Goal: Information Seeking & Learning: Learn about a topic

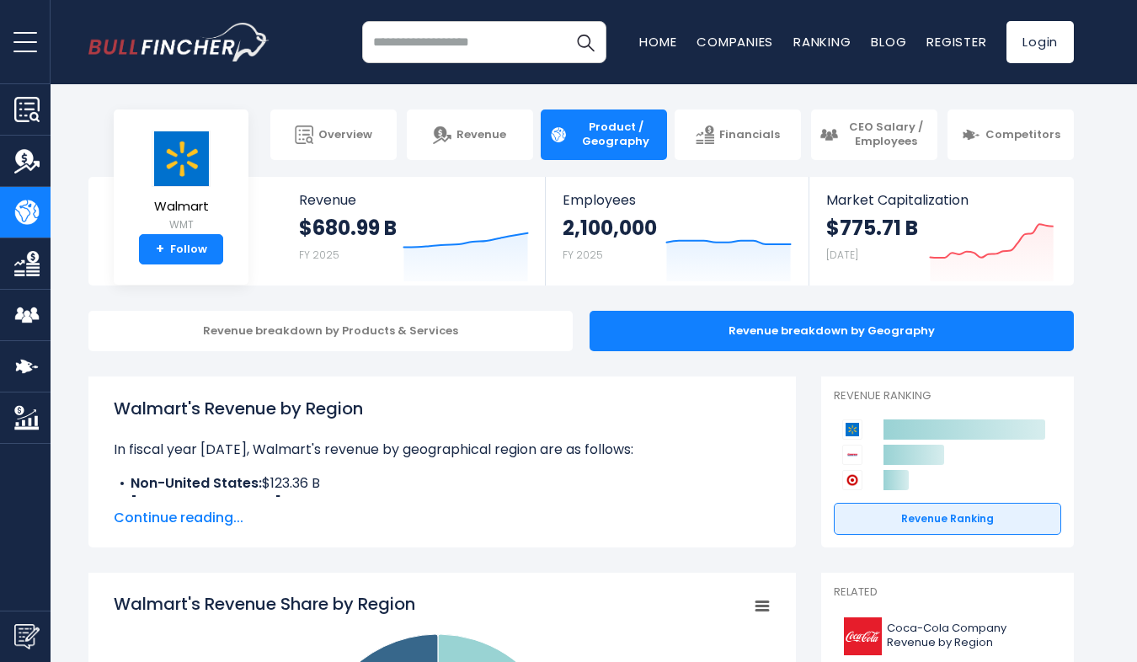
click at [201, 515] on span "Continue reading..." at bounding box center [442, 518] width 657 height 20
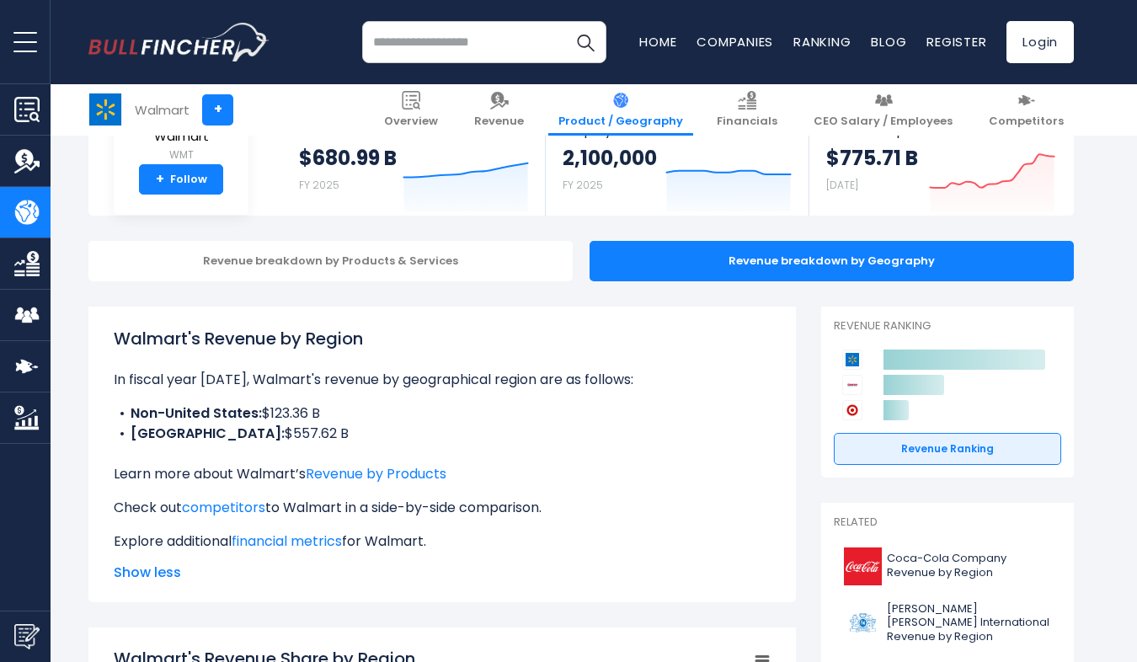
scroll to position [168, 0]
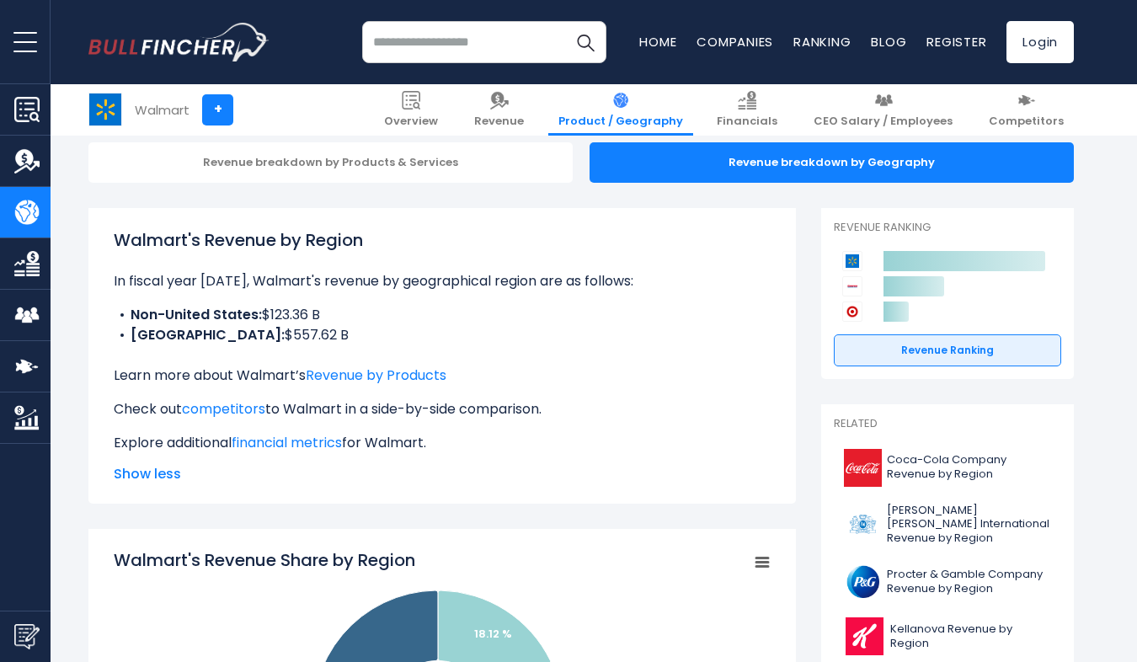
drag, startPoint x: 304, startPoint y: 333, endPoint x: 124, endPoint y: 319, distance: 180.7
click at [124, 319] on ul "Non-United States: $123.36 B United States: $557.62 B" at bounding box center [442, 325] width 657 height 40
drag, startPoint x: 124, startPoint y: 319, endPoint x: 387, endPoint y: 321, distance: 263.6
click at [387, 321] on li "Non-United States: $123.36 B" at bounding box center [442, 315] width 657 height 20
click at [310, 332] on li "United States: $557.62 B" at bounding box center [442, 335] width 657 height 20
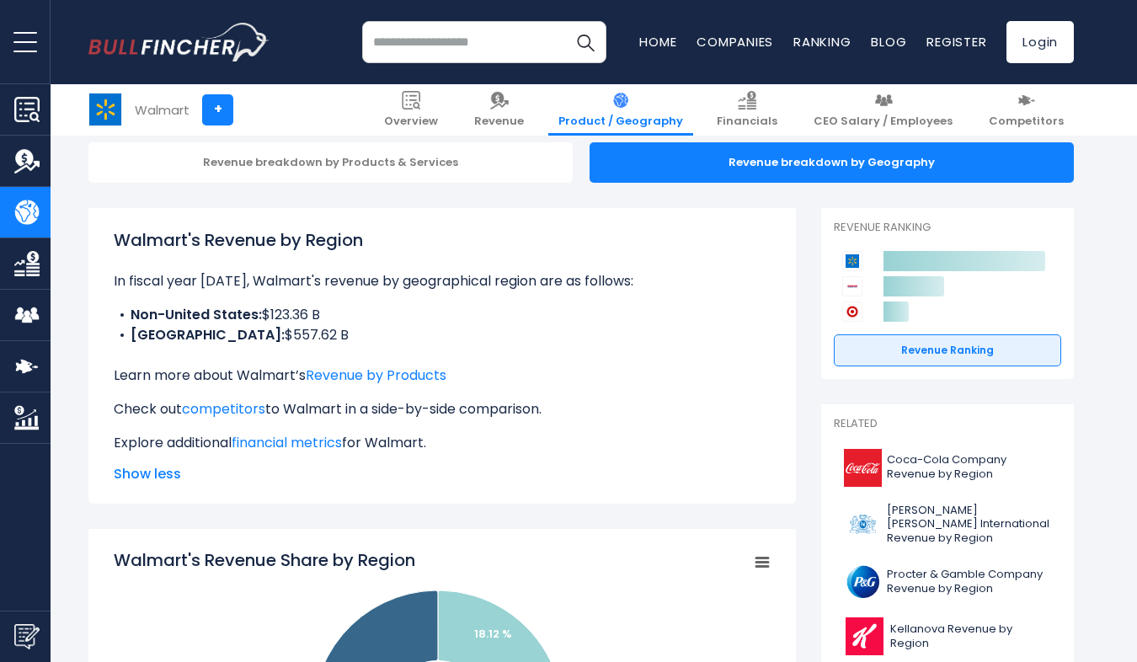
drag, startPoint x: 301, startPoint y: 332, endPoint x: 118, endPoint y: 319, distance: 183.2
click at [118, 319] on ul "Non-United States: $123.36 B United States: $557.62 B" at bounding box center [442, 325] width 657 height 40
copy ul "Non-United States: $123.36 B United States: $557.62 B"
click at [435, 56] on input "search" at bounding box center [484, 42] width 244 height 42
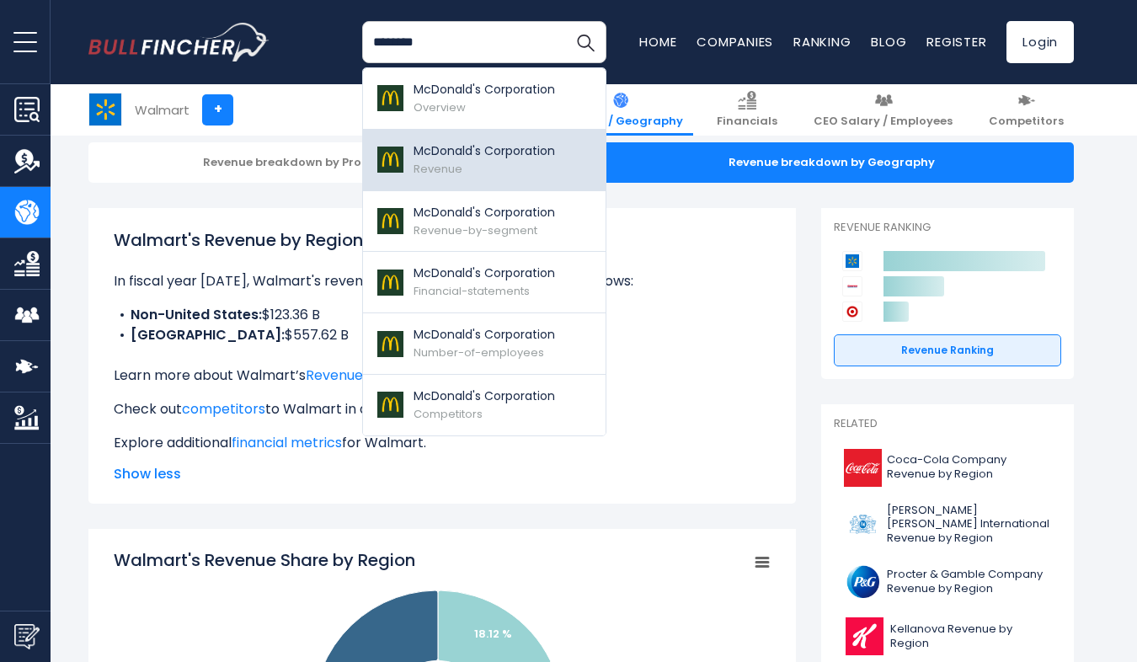
type input "********"
click at [458, 171] on span "Revenue" at bounding box center [438, 169] width 49 height 16
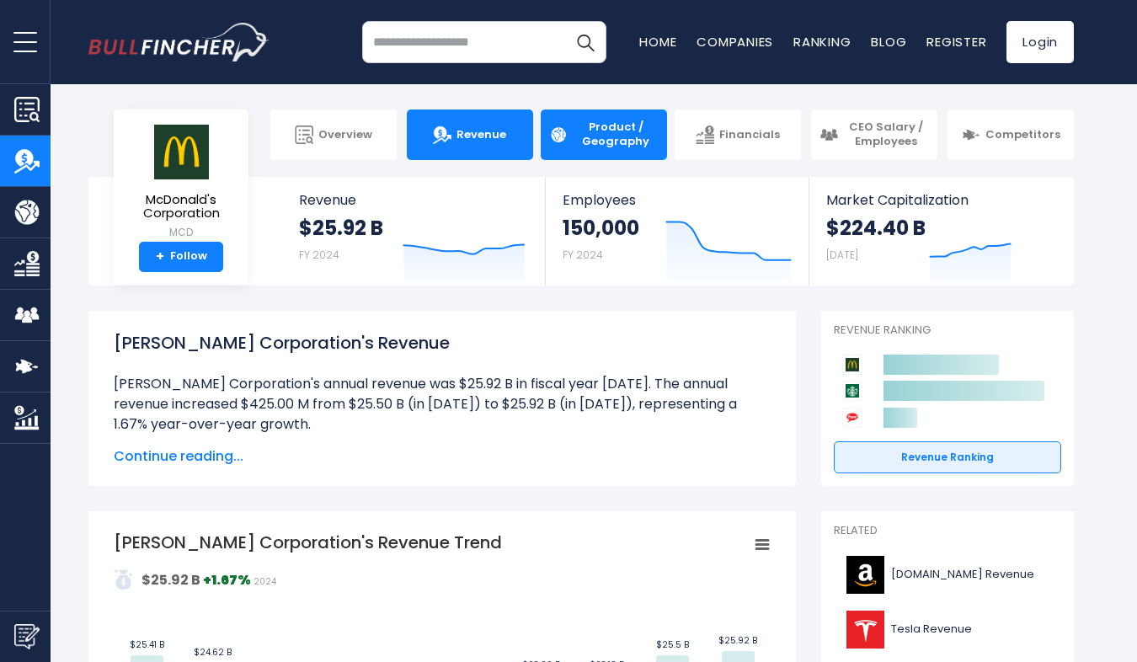
click at [609, 137] on span "Product / Geography" at bounding box center [616, 134] width 86 height 29
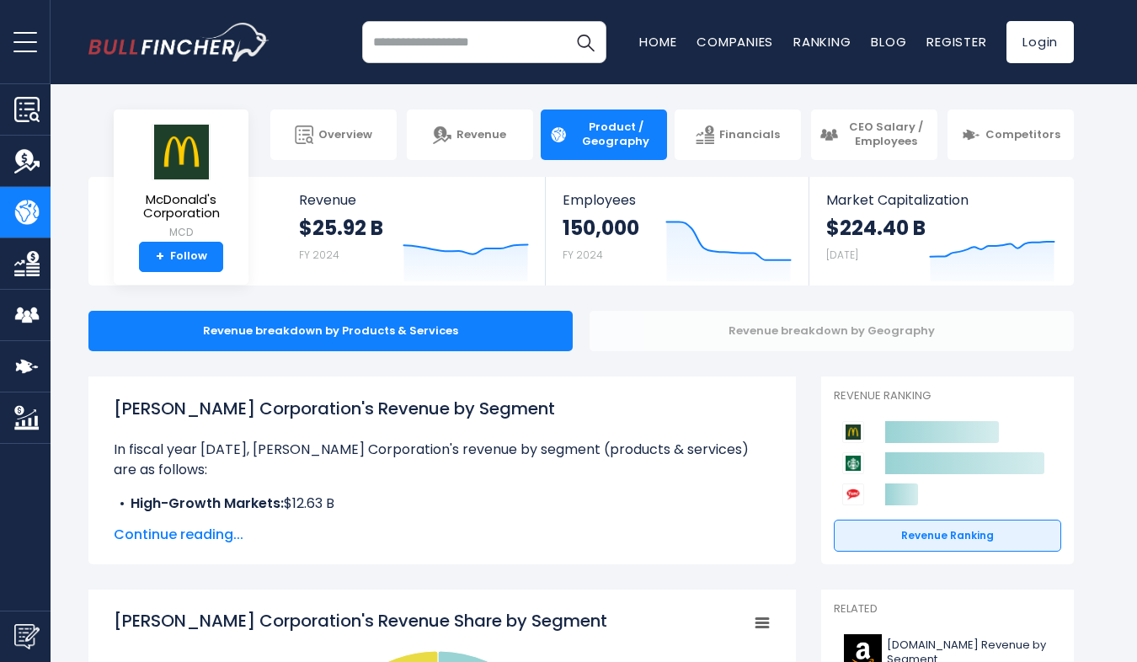
click at [766, 332] on div "Revenue breakdown by Geography" at bounding box center [832, 331] width 484 height 40
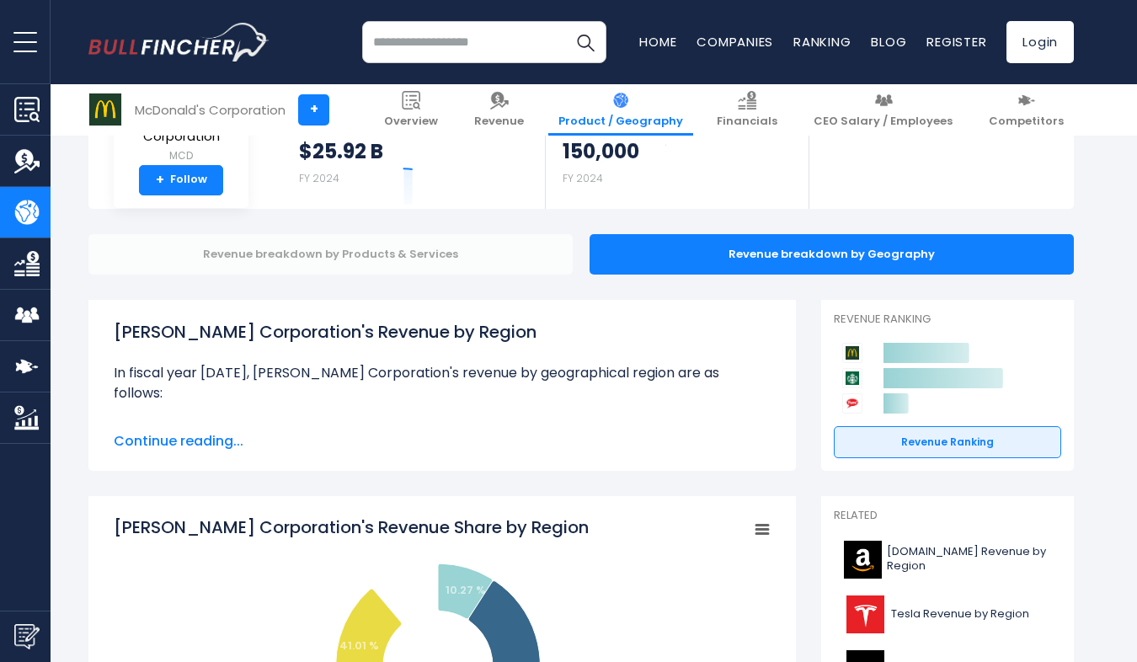
scroll to position [253, 0]
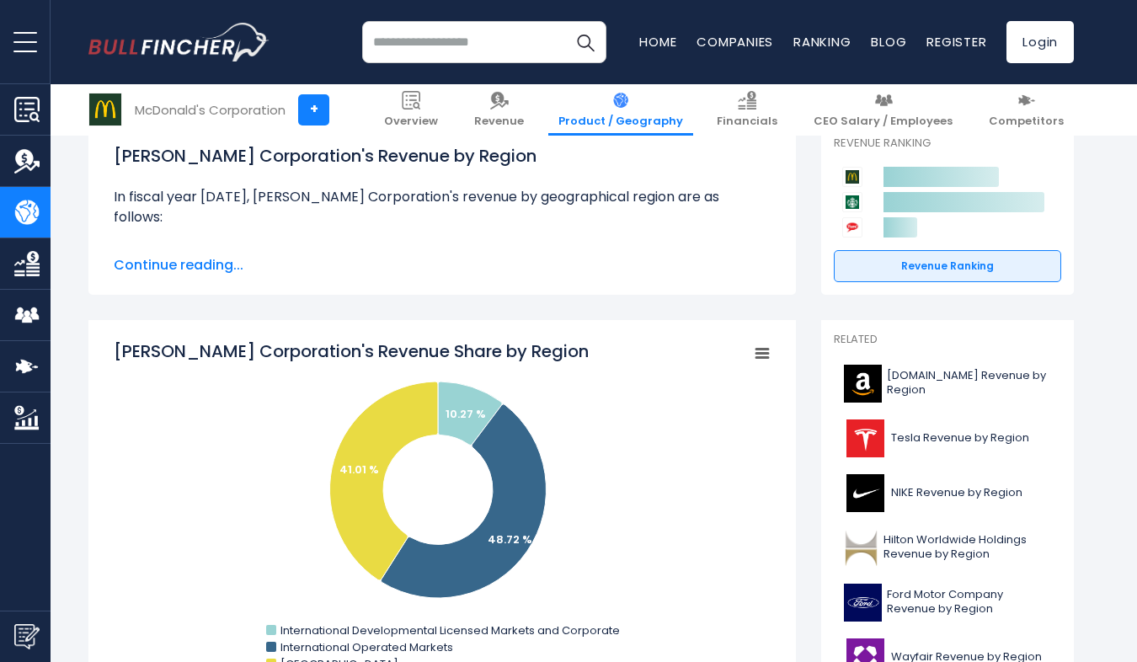
click at [209, 270] on span "Continue reading..." at bounding box center [442, 265] width 657 height 20
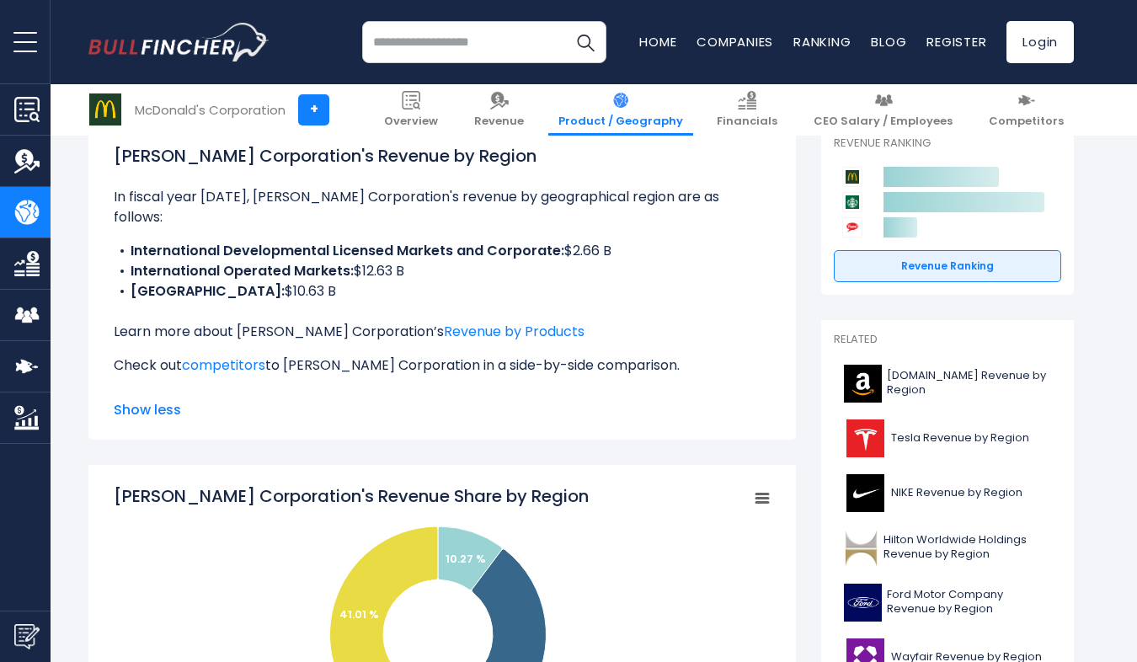
scroll to position [0, 0]
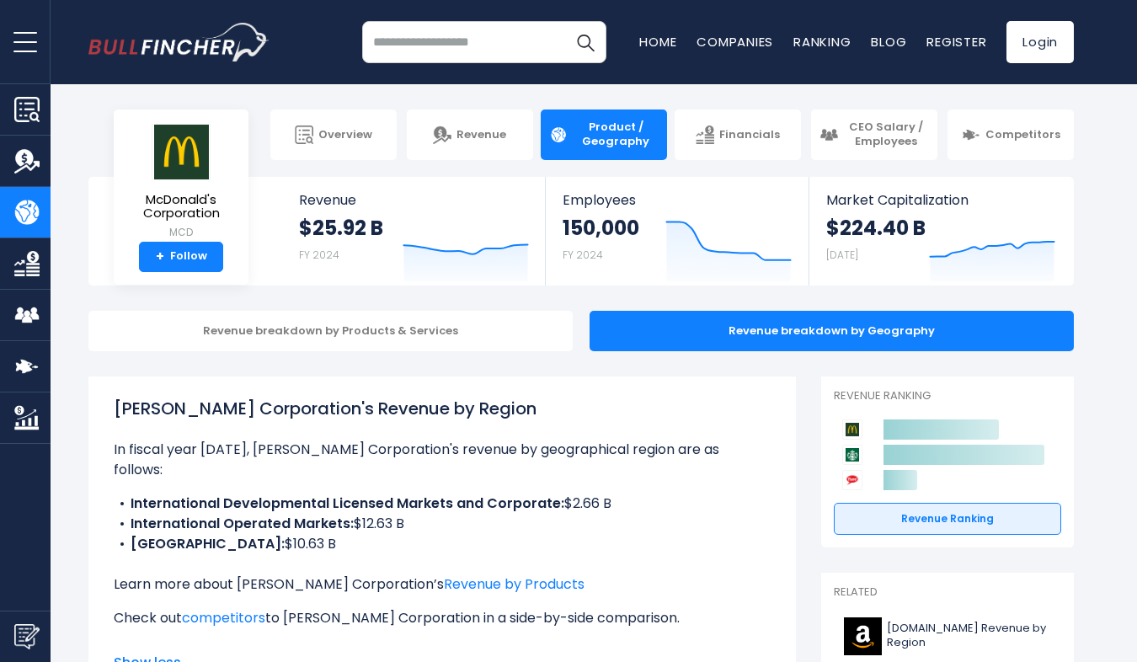
drag, startPoint x: 310, startPoint y: 525, endPoint x: 132, endPoint y: 482, distance: 182.8
click at [132, 494] on ul "International Developmental Licensed Markets and Corporate: $2.66 B Internation…" at bounding box center [442, 524] width 657 height 61
copy ul "International Developmental Licensed Markets and Corporate: $2.66 B Internation…"
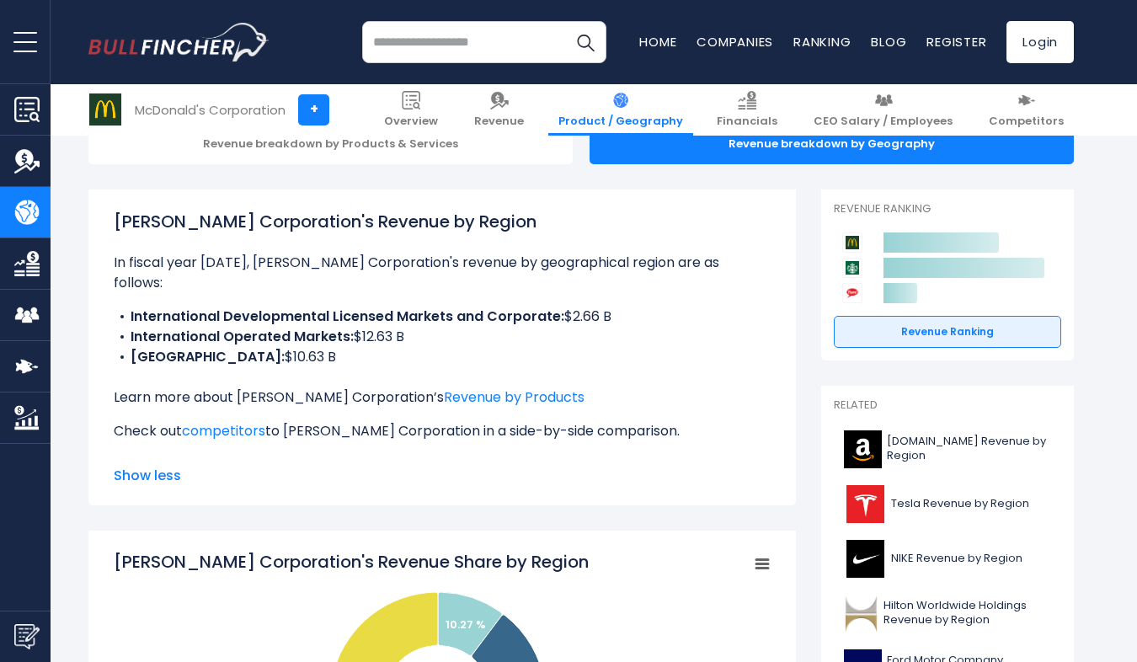
scroll to position [168, 0]
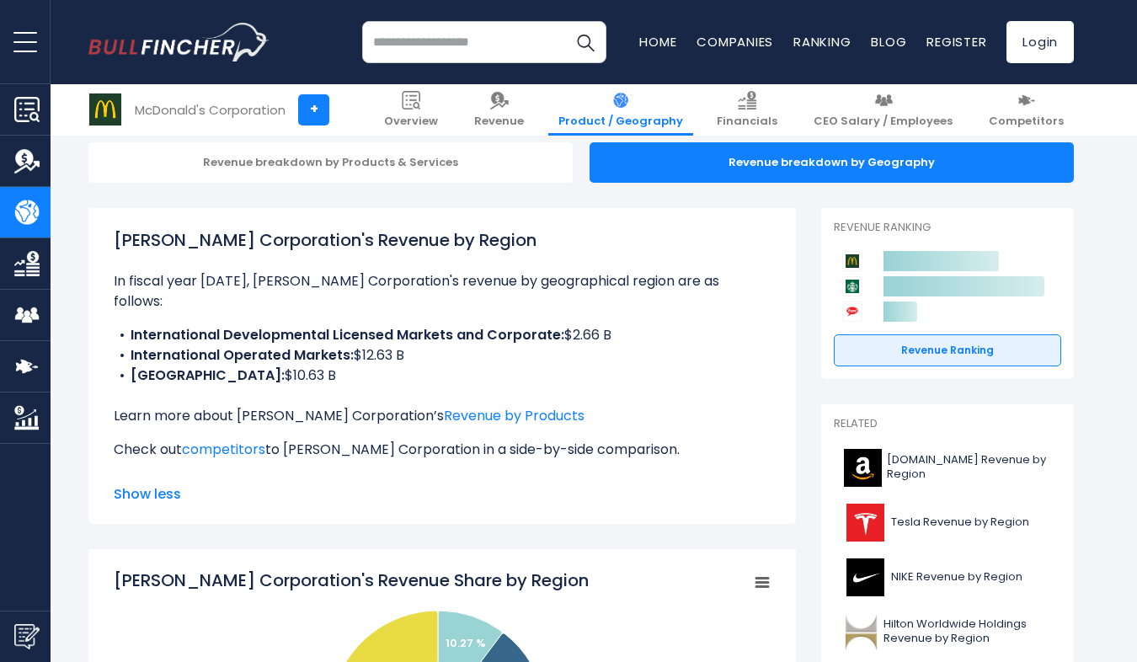
click at [418, 36] on input "search" at bounding box center [484, 42] width 244 height 42
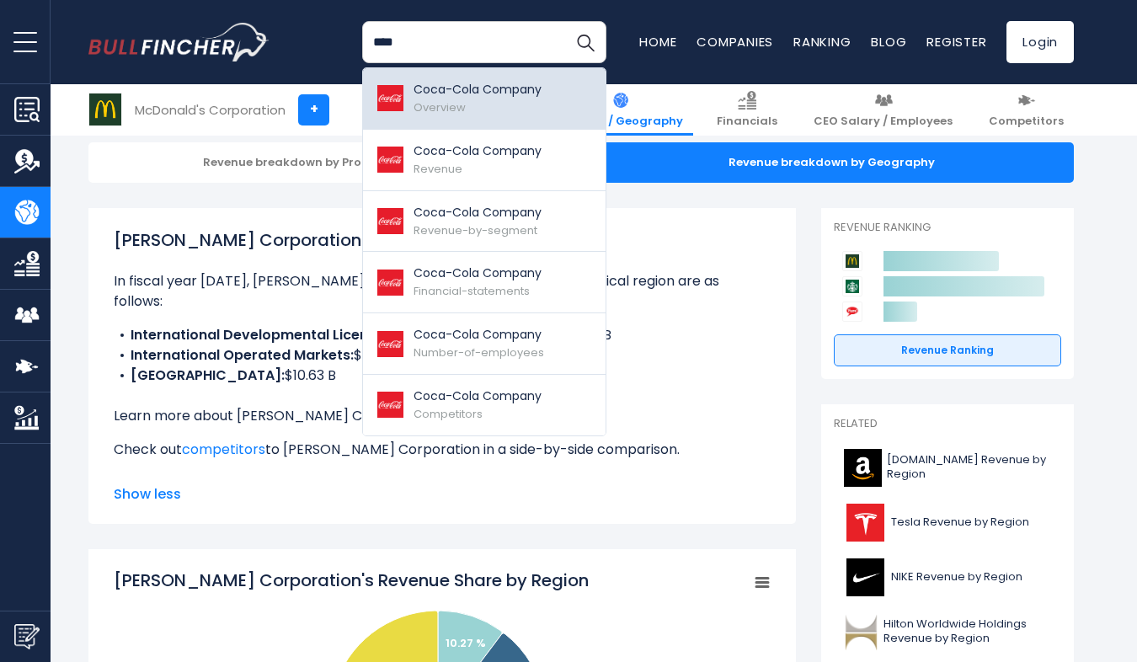
type input "****"
click at [470, 91] on p "Coca-Cola Company" at bounding box center [478, 90] width 128 height 18
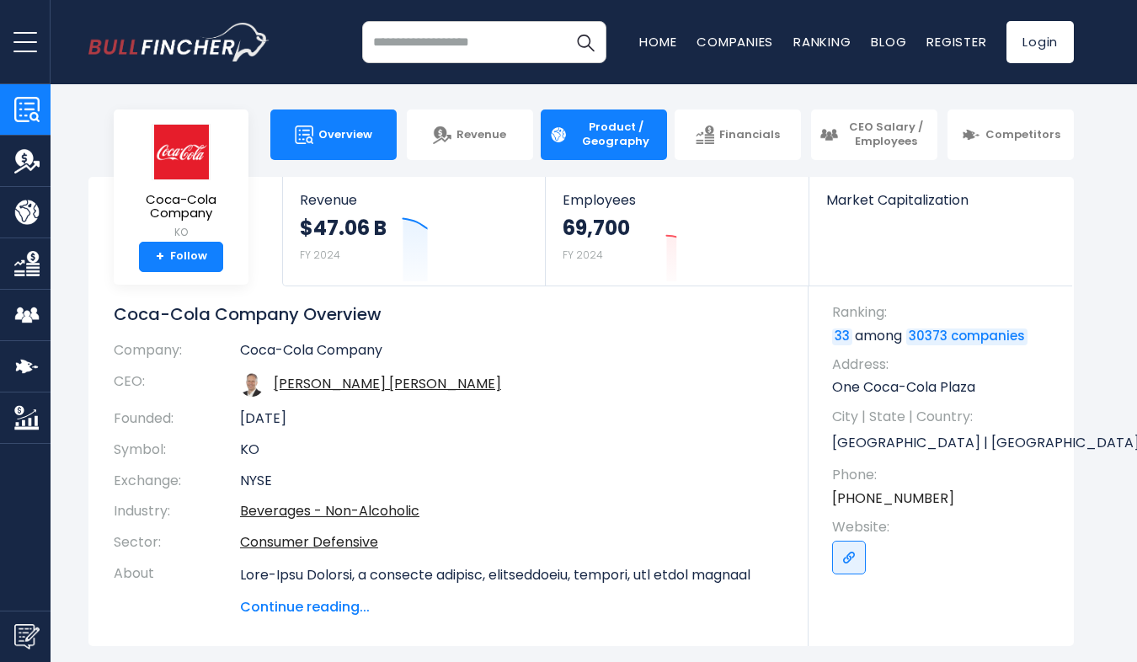
click at [604, 133] on span "Product / Geography" at bounding box center [616, 134] width 86 height 29
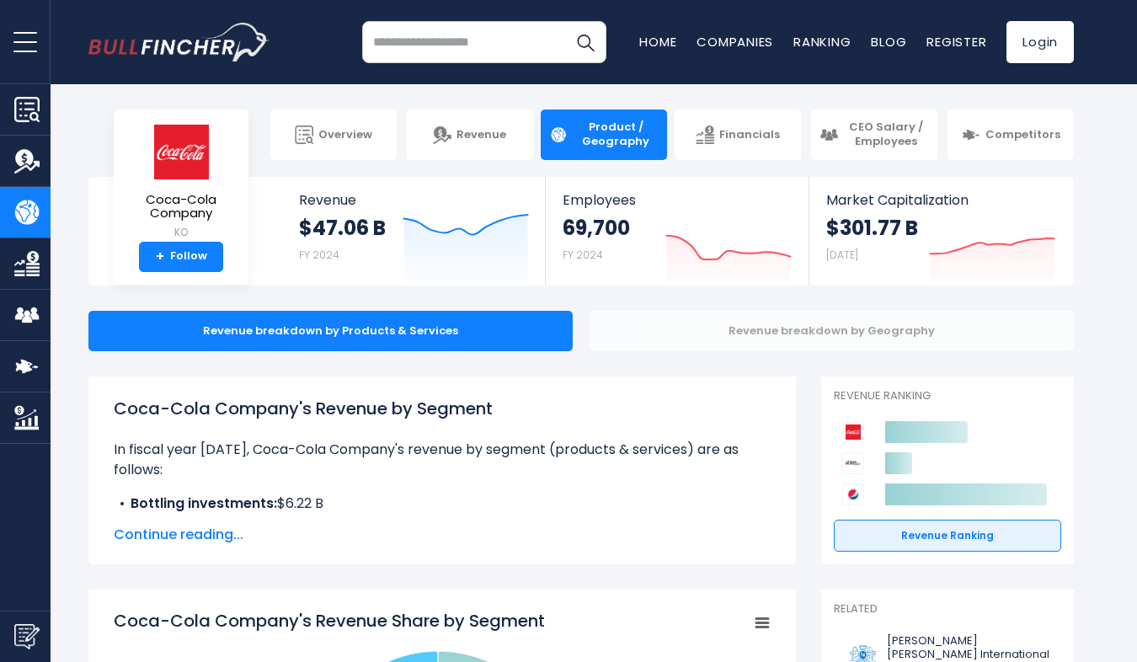
click at [774, 342] on div "Revenue breakdown by Geography" at bounding box center [832, 331] width 484 height 40
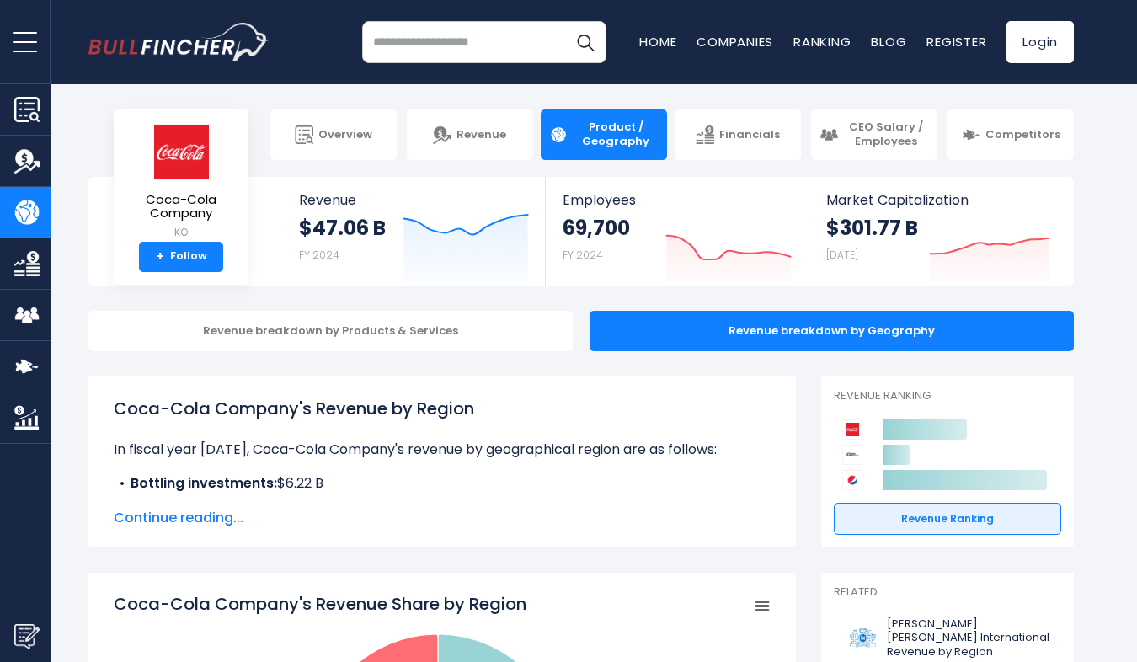
click at [219, 524] on span "Continue reading..." at bounding box center [442, 518] width 657 height 20
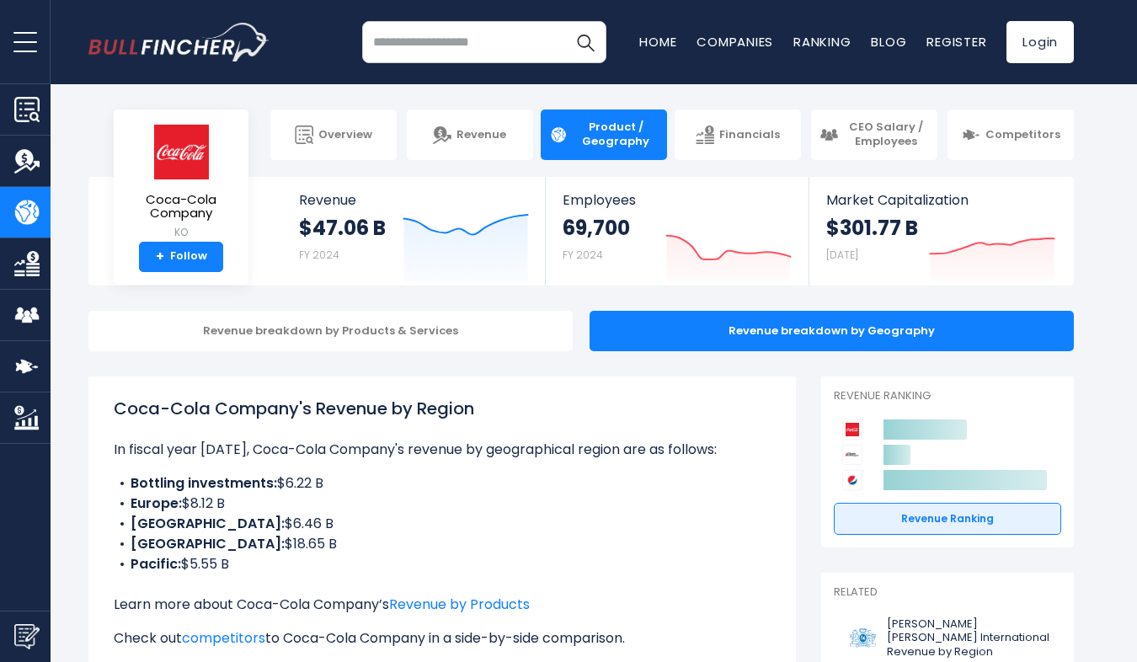
drag, startPoint x: 226, startPoint y: 563, endPoint x: 112, endPoint y: 483, distance: 139.0
click at [112, 483] on div "Coca-Cola Company's Revenue by Region In fiscal year 2024, Coca-Cola Company's …" at bounding box center [441, 554] width 707 height 356
copy ul "Bottling investments: $6.22 B Europe: $8.12 B Latin America: $6.46 B North Amer…"
click at [277, 574] on li "Pacific: $5.55 B" at bounding box center [442, 564] width 657 height 20
drag, startPoint x: 268, startPoint y: 569, endPoint x: 112, endPoint y: 502, distance: 169.4
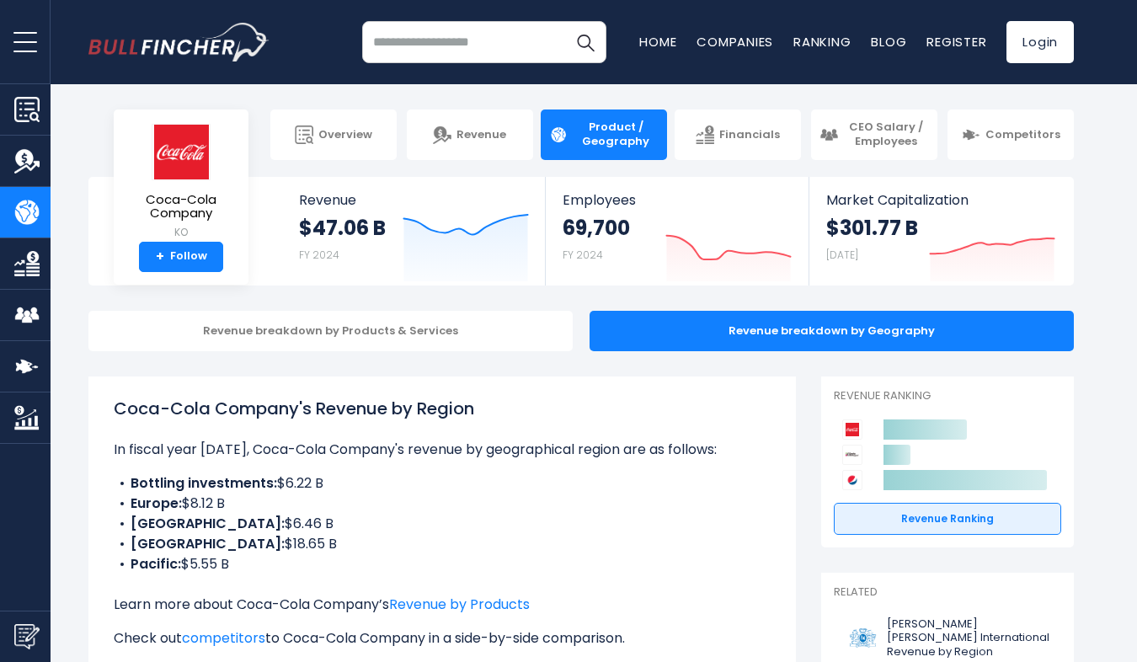
click at [112, 502] on div "Coca-Cola Company's Revenue by Region In fiscal year 2024, Coca-Cola Company's …" at bounding box center [441, 554] width 707 height 356
copy ul "Europe: $8.12 B Latin America: $6.46 B North America: $18.65 B Pacific: $5.55 B"
click at [460, 68] on div "Recent searches Trending searches Apple Overview" at bounding box center [580, 42] width 985 height 84
click at [467, 51] on input "search" at bounding box center [484, 42] width 244 height 42
type input "*"
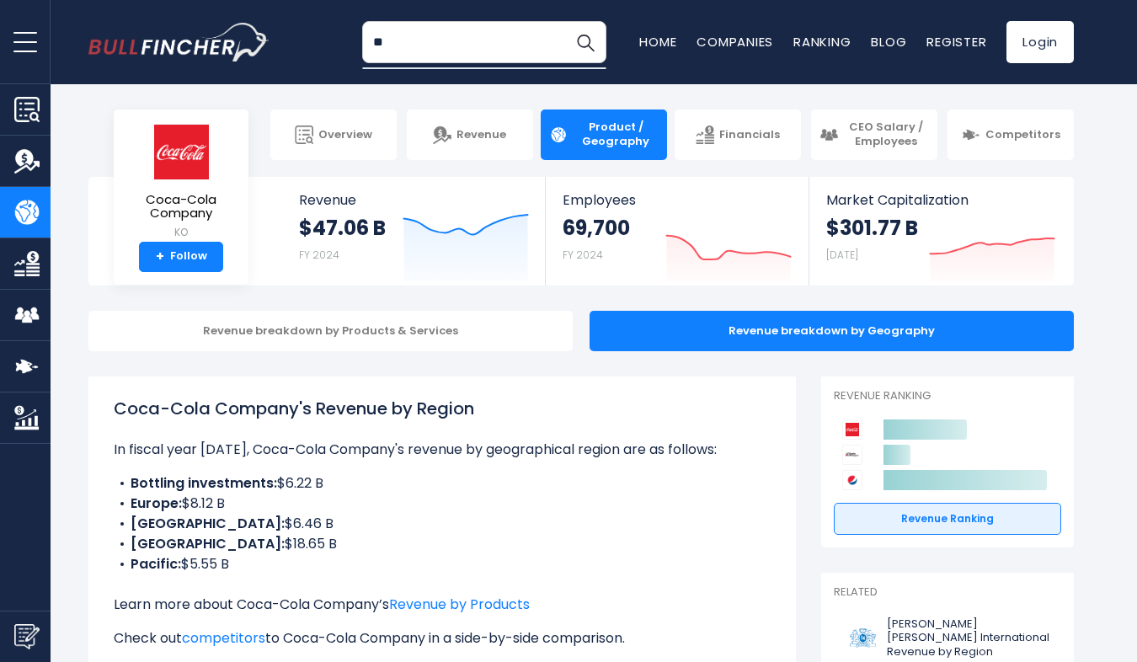
type input "*"
